Goal: Information Seeking & Learning: Find specific fact

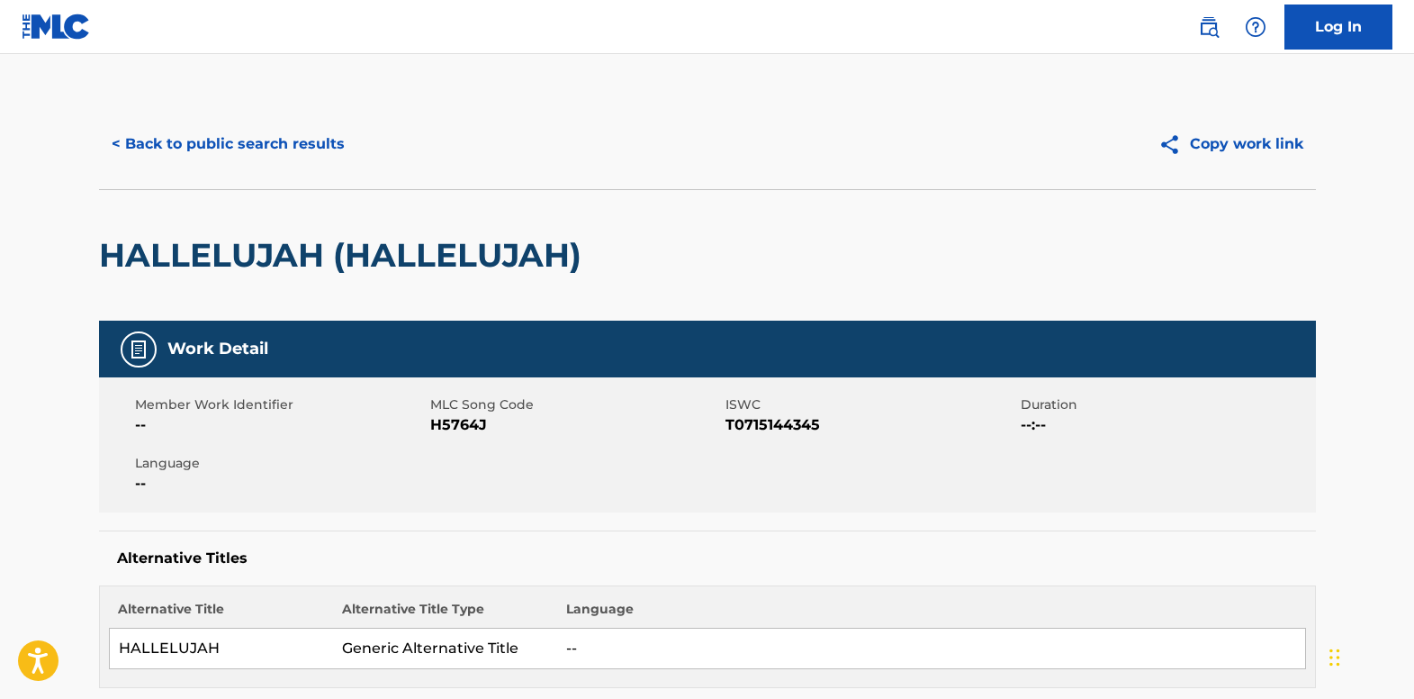
click at [282, 155] on button "< Back to public search results" at bounding box center [228, 144] width 258 height 45
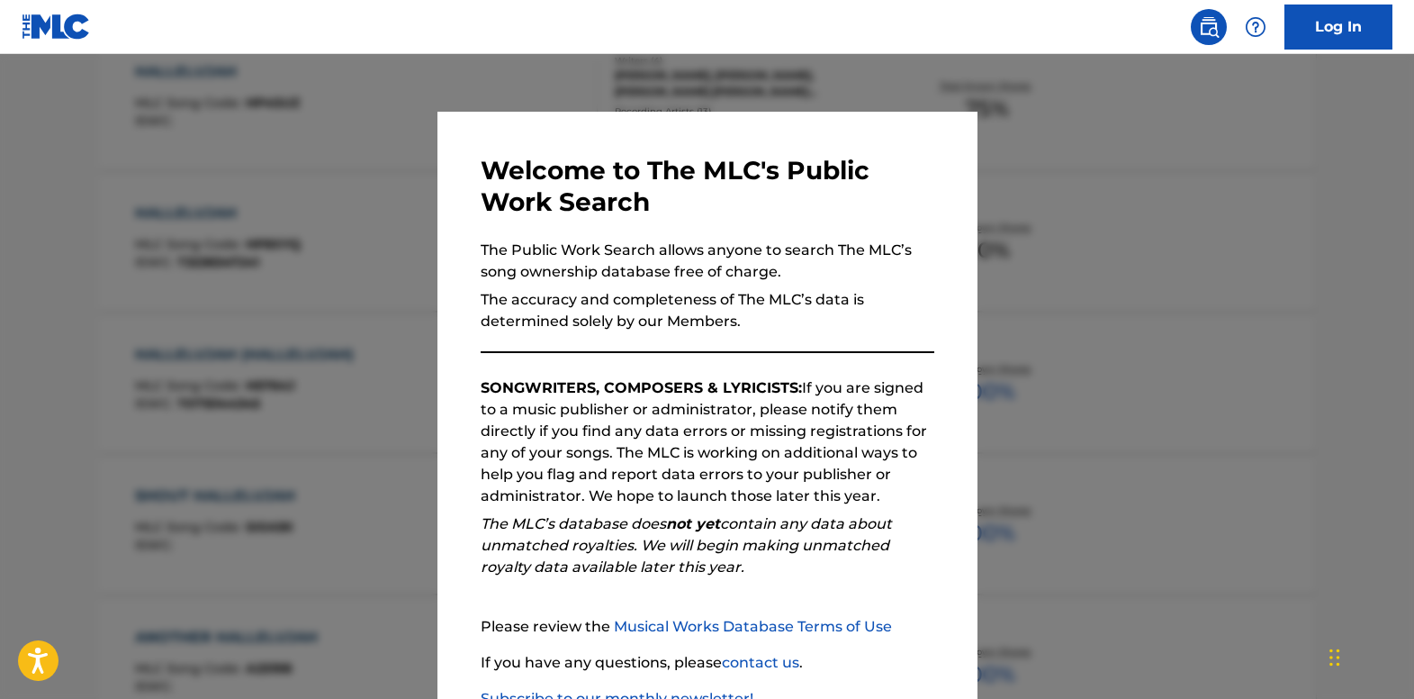
click at [376, 290] on div at bounding box center [707, 403] width 1414 height 699
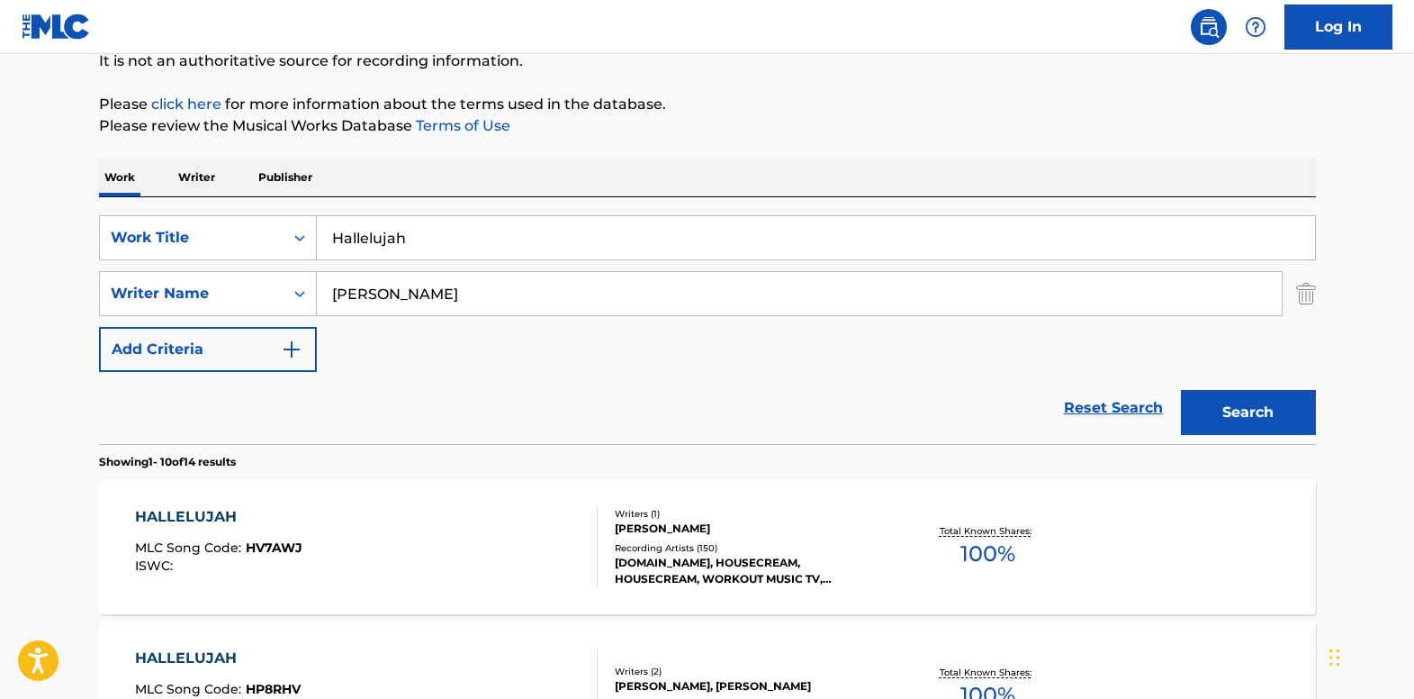
scroll to position [0, 0]
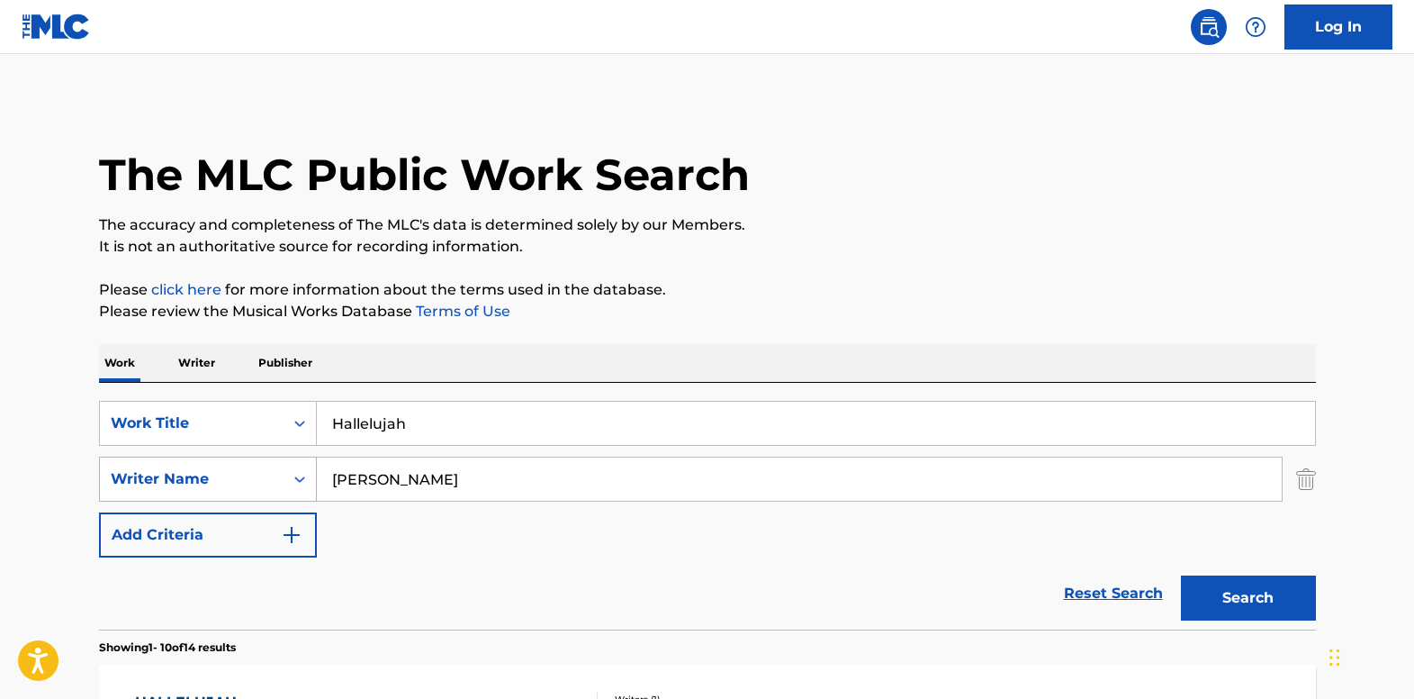
drag, startPoint x: 353, startPoint y: 488, endPoint x: 302, endPoint y: 487, distance: 51.3
click at [302, 487] on div "SearchWithCriteria66f375a8-4296-4149-acf5-1609411c542e Writer Name cohen" at bounding box center [707, 478] width 1217 height 45
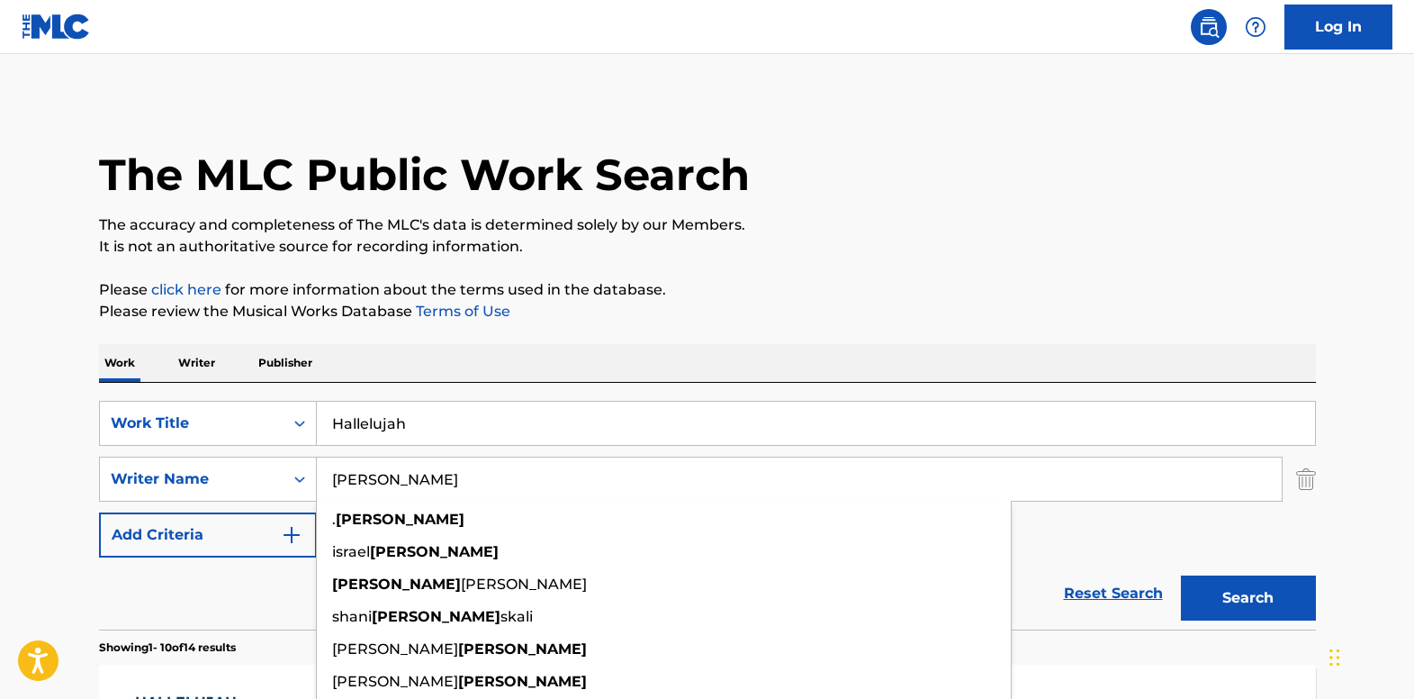
paste input "Kiesza"
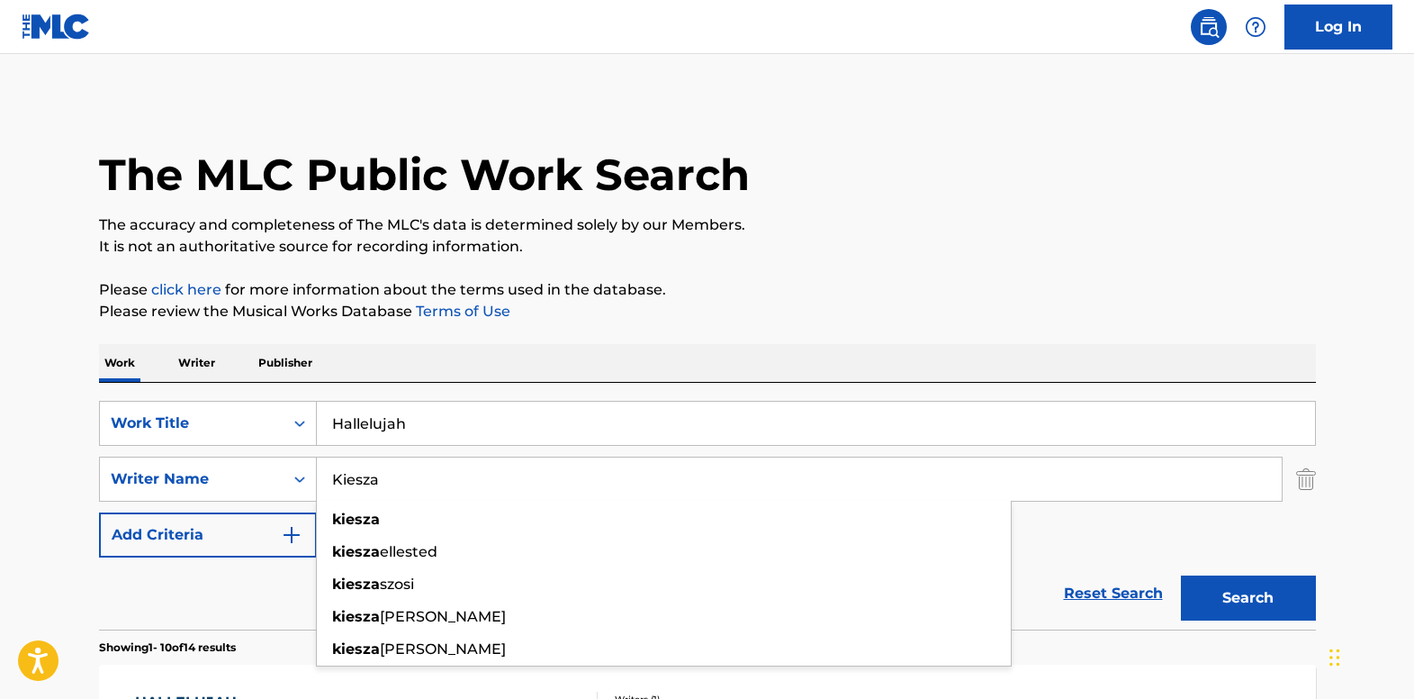
type input "Kiesza"
click at [1205, 597] on button "Search" at bounding box center [1248, 597] width 135 height 45
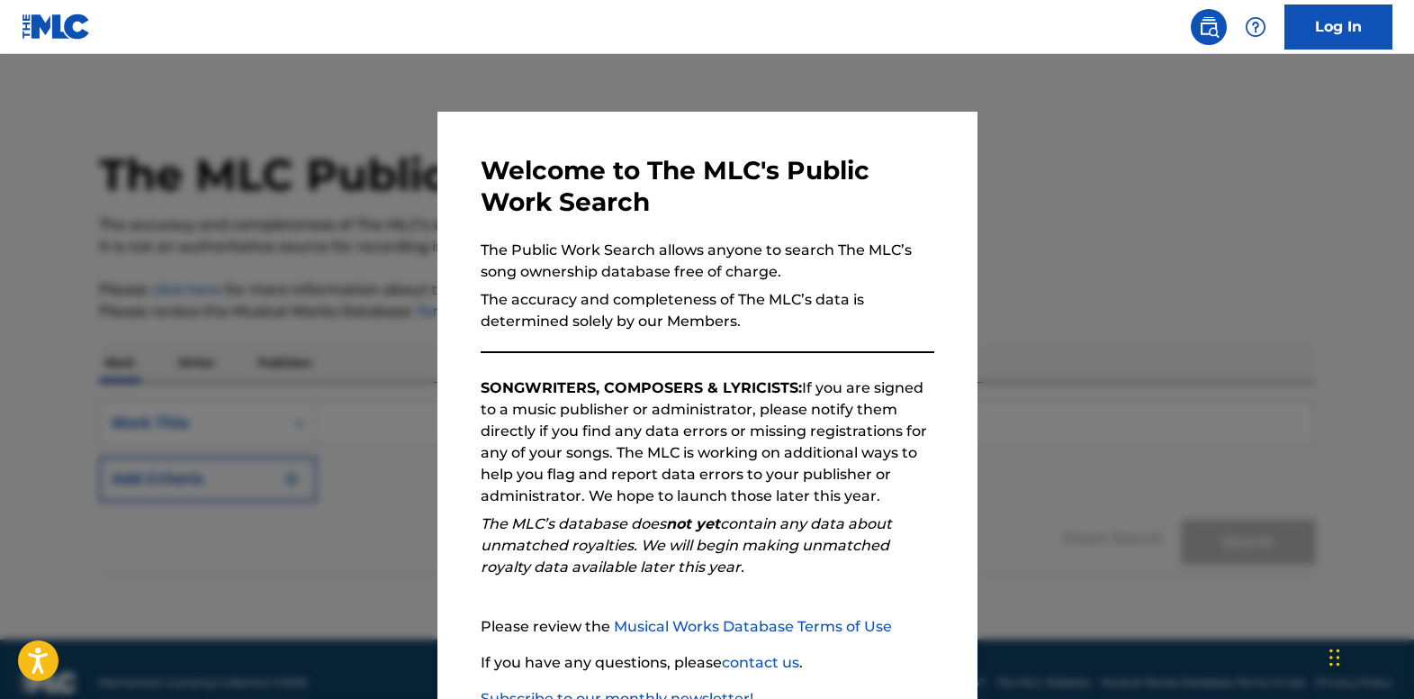
click at [230, 230] on div at bounding box center [707, 403] width 1414 height 699
